Goal: Task Accomplishment & Management: Use online tool/utility

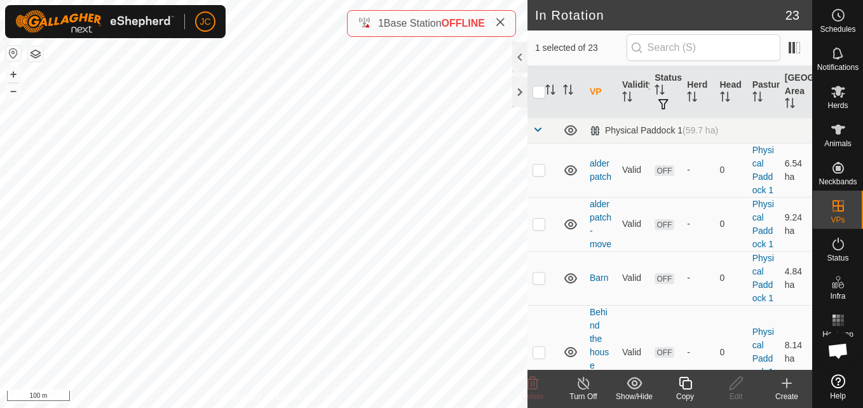
click at [693, 385] on copy-svg-icon at bounding box center [684, 382] width 51 height 15
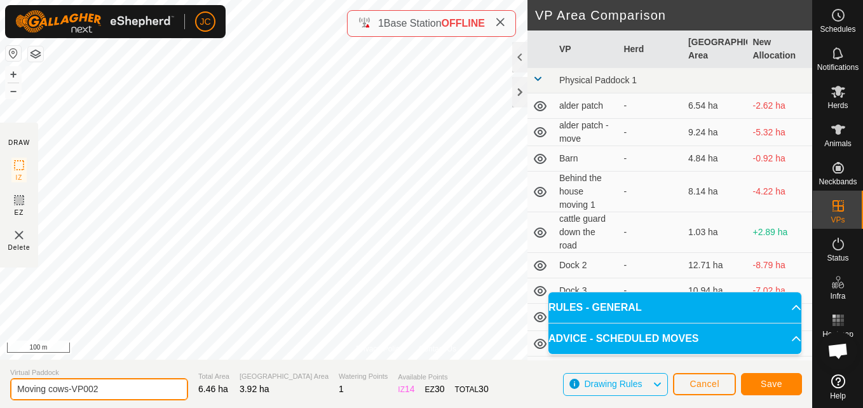
click at [126, 381] on input "Moving cows-VP002" at bounding box center [99, 389] width 178 height 22
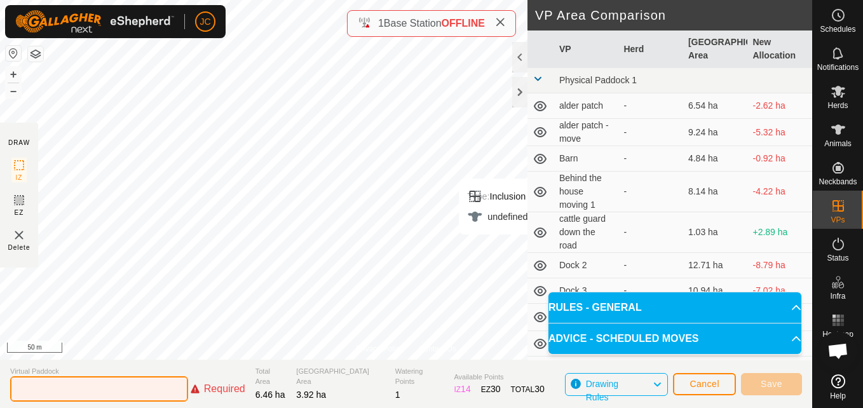
click at [148, 388] on input "text" at bounding box center [99, 388] width 178 height 25
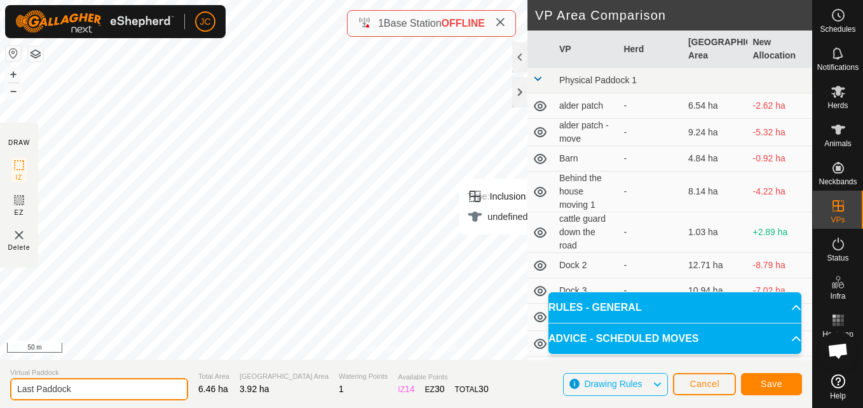
type input "Last Paddock"
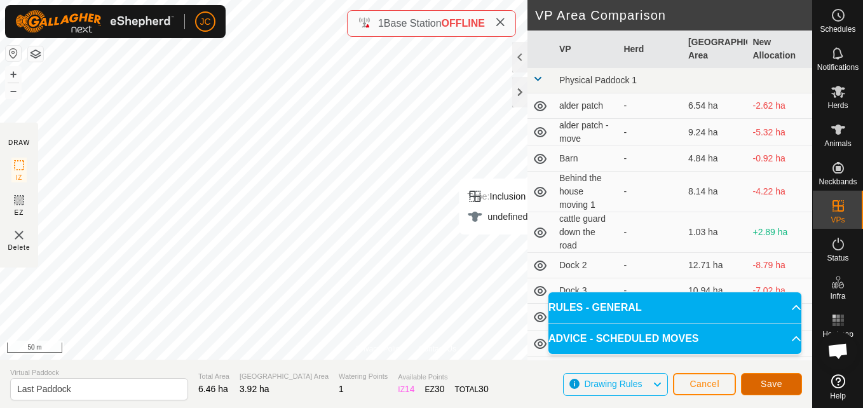
click at [768, 392] on button "Save" at bounding box center [771, 384] width 61 height 22
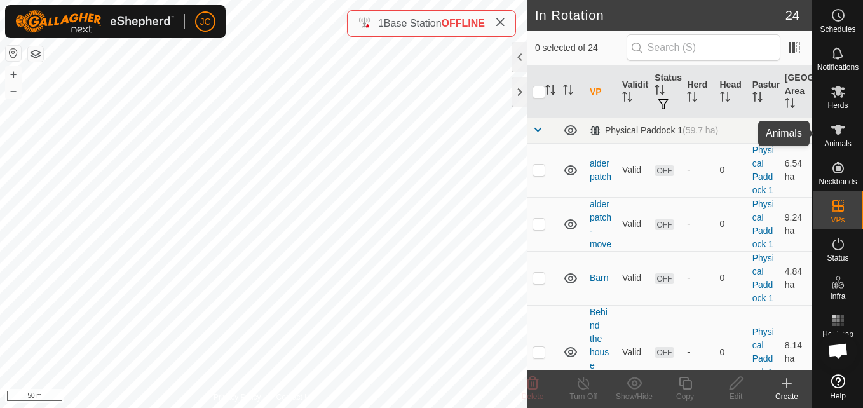
click at [845, 130] on icon at bounding box center [837, 129] width 15 height 15
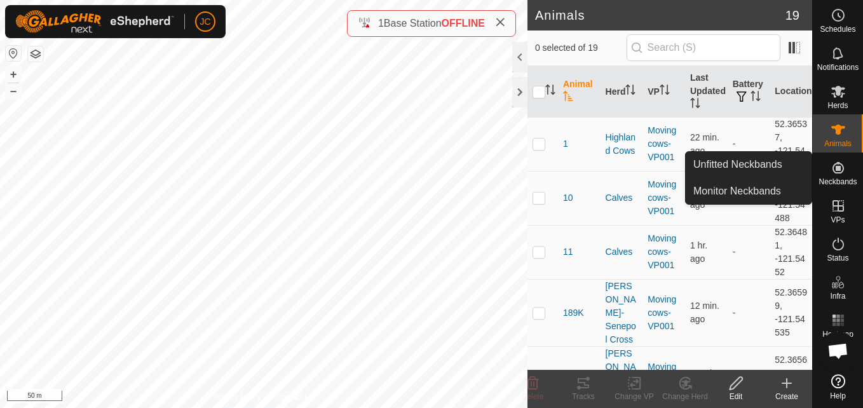
drag, startPoint x: 839, startPoint y: 153, endPoint x: 835, endPoint y: 166, distance: 13.3
click at [835, 166] on icon at bounding box center [837, 167] width 15 height 15
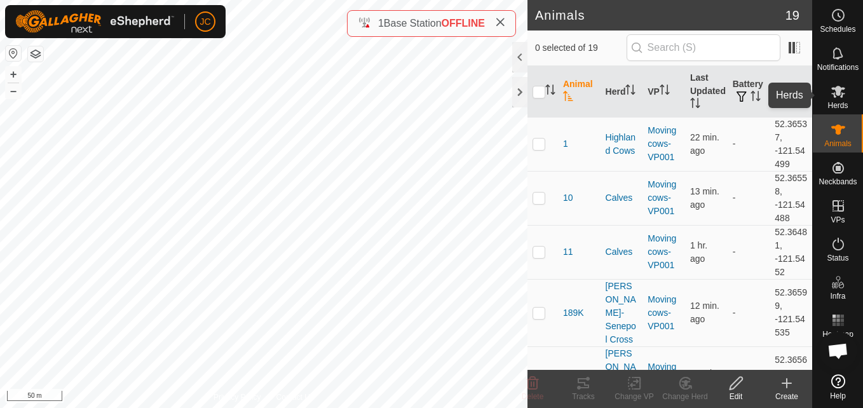
click at [832, 102] on span "Herds" at bounding box center [837, 106] width 20 height 8
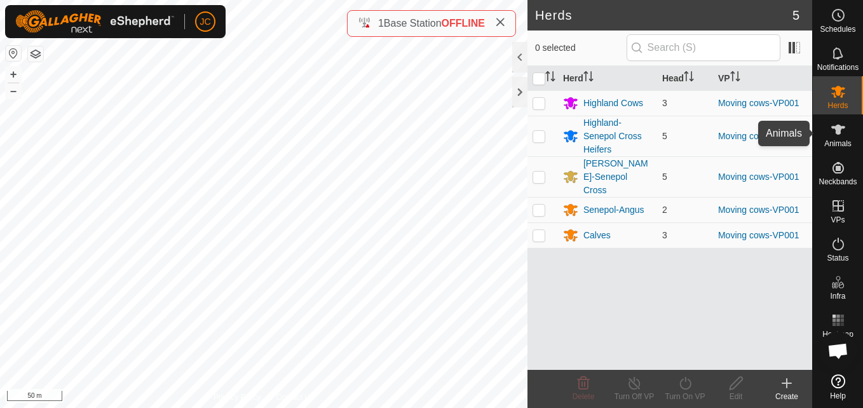
click at [844, 135] on icon at bounding box center [837, 129] width 15 height 15
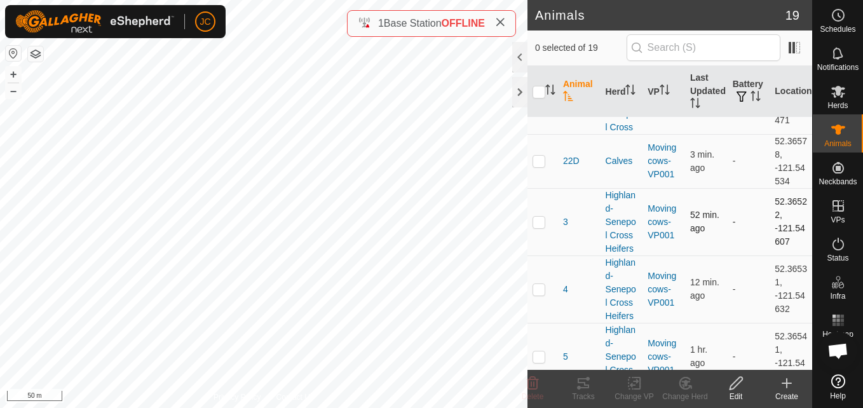
scroll to position [400, 0]
